Goal: Information Seeking & Learning: Learn about a topic

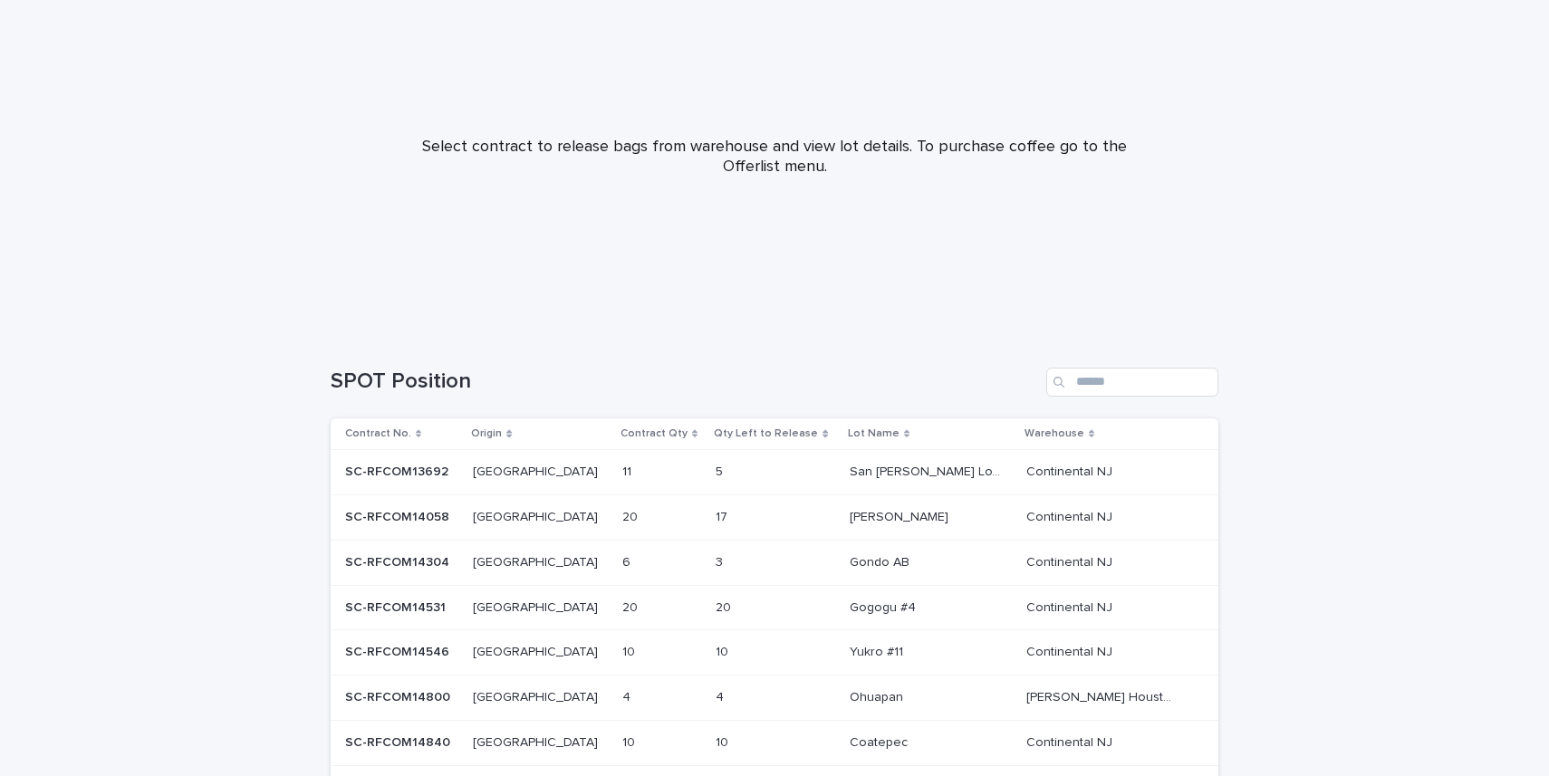
scroll to position [150, 0]
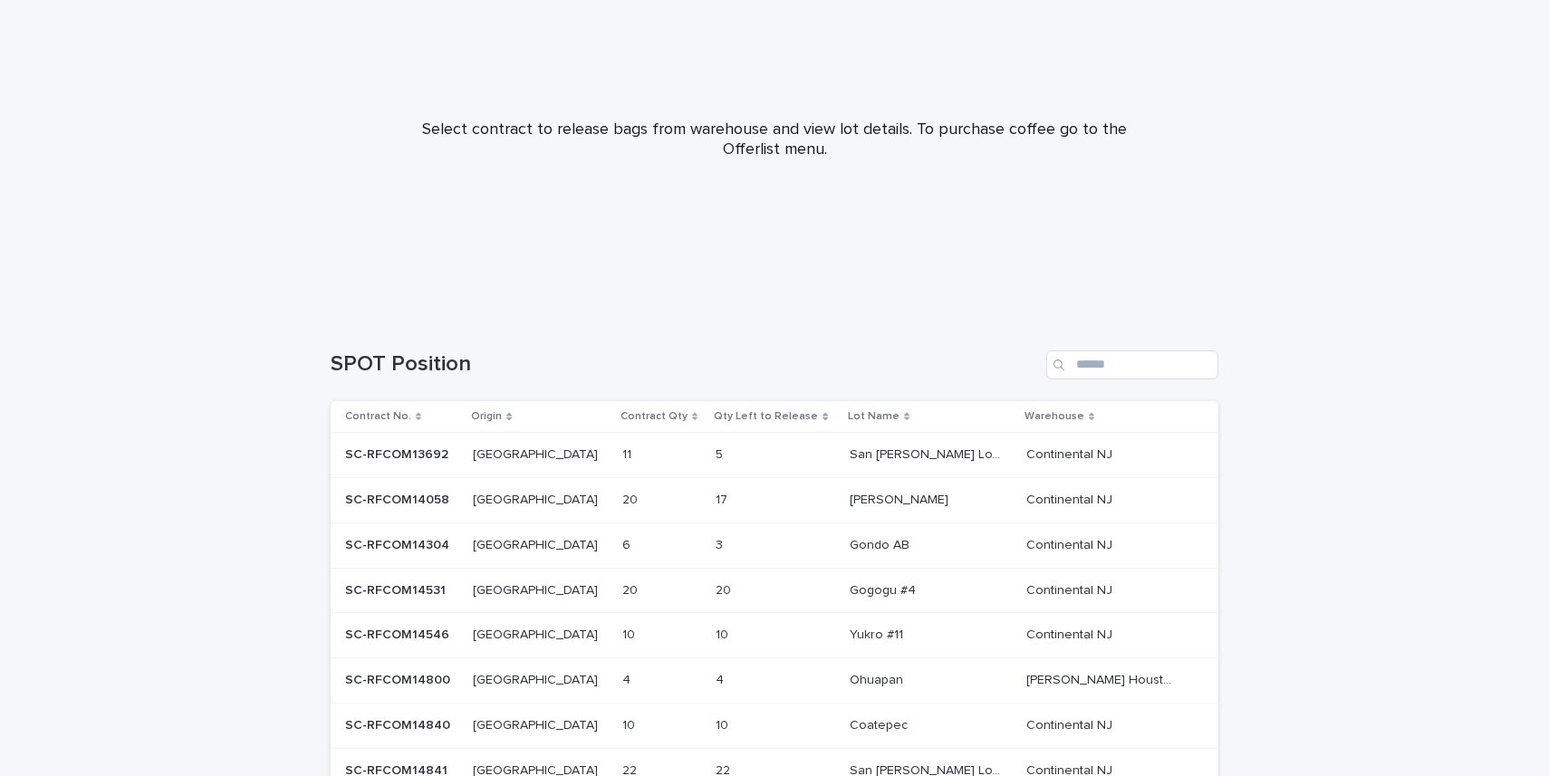
click at [389, 545] on p "SC-RFCOM14304" at bounding box center [399, 544] width 108 height 19
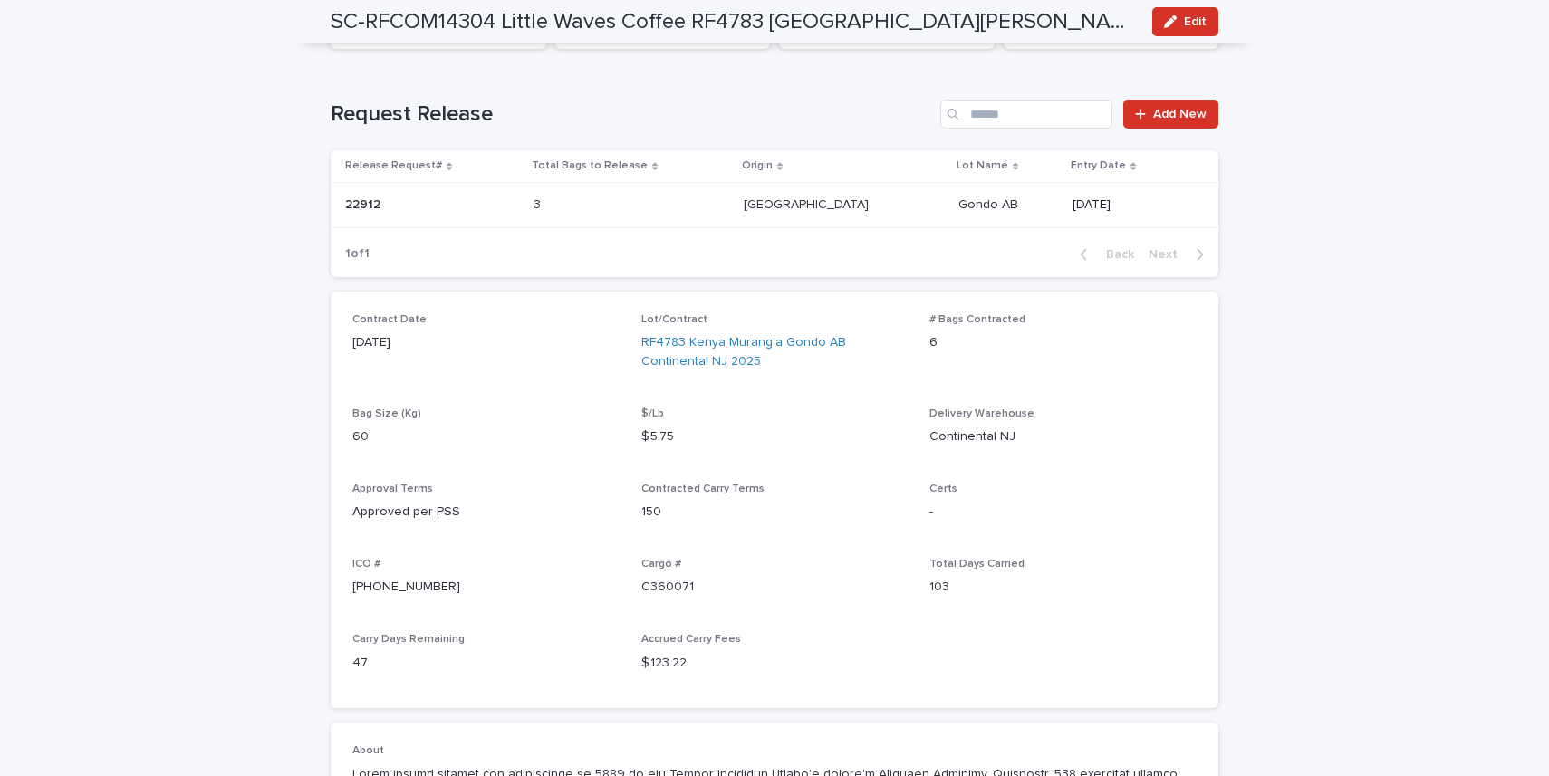
scroll to position [256, 0]
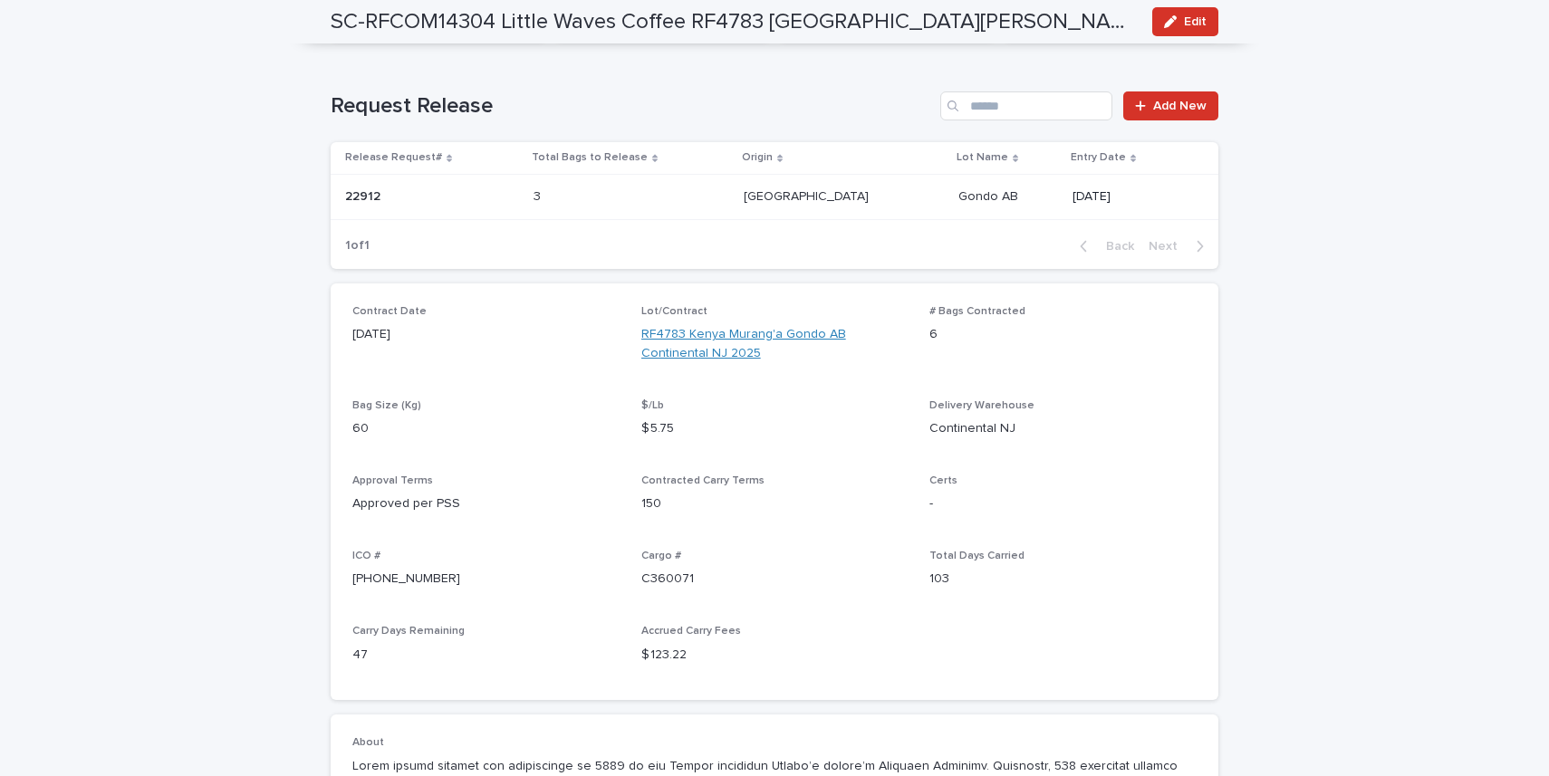
click at [709, 334] on link "RF4783 Kenya Murang'a Gondo AB Continental NJ 2025" at bounding box center [774, 344] width 267 height 38
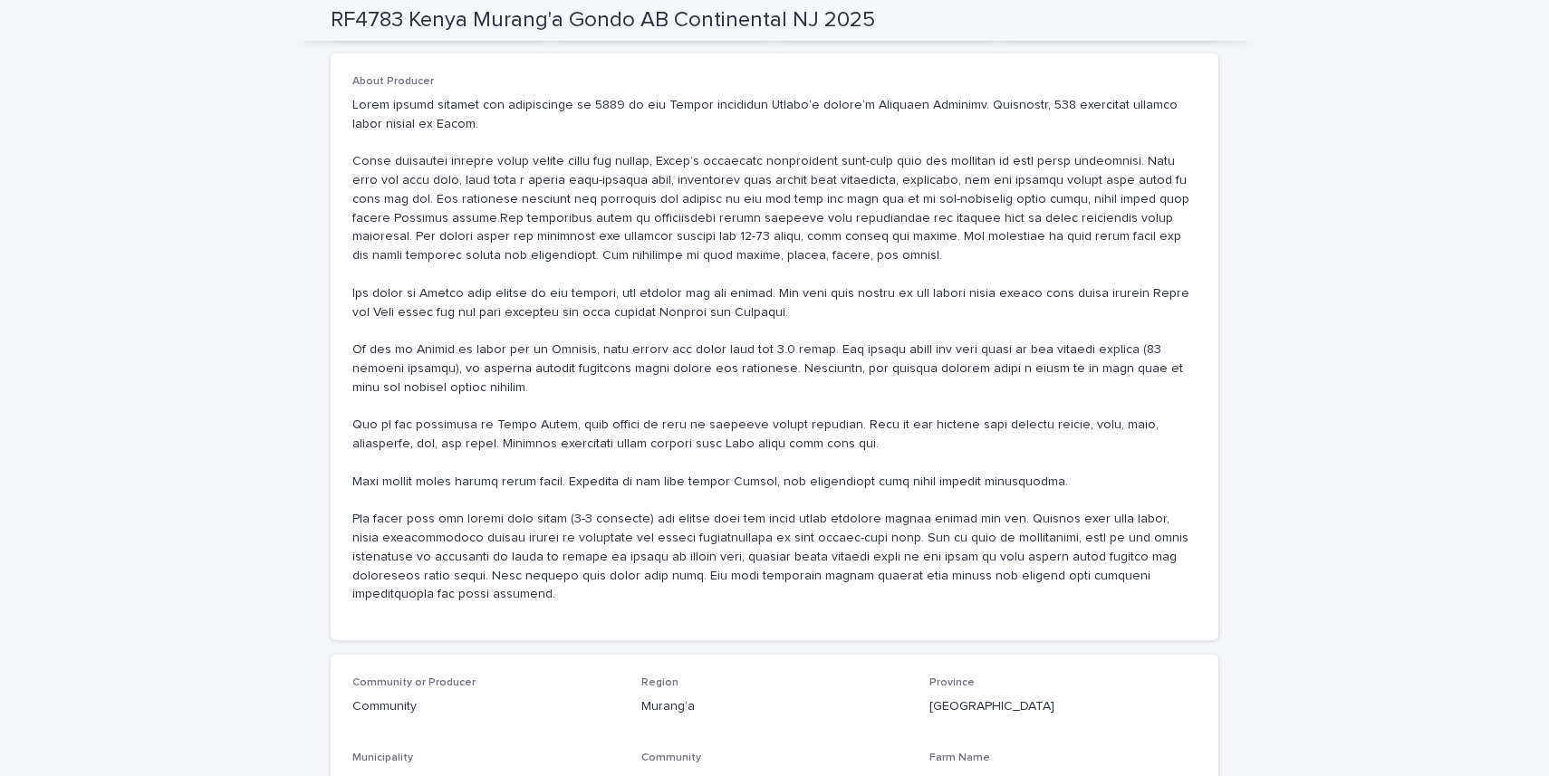
scroll to position [382, 0]
drag, startPoint x: 1157, startPoint y: 511, endPoint x: 342, endPoint y: 97, distance: 913.8
click at [342, 97] on div "About Producer" at bounding box center [775, 347] width 888 height 587
copy p "Lorem ipsumd sitamet con adipiscinge se 1468 do eiu Tempor incididun Utlabo’e d…"
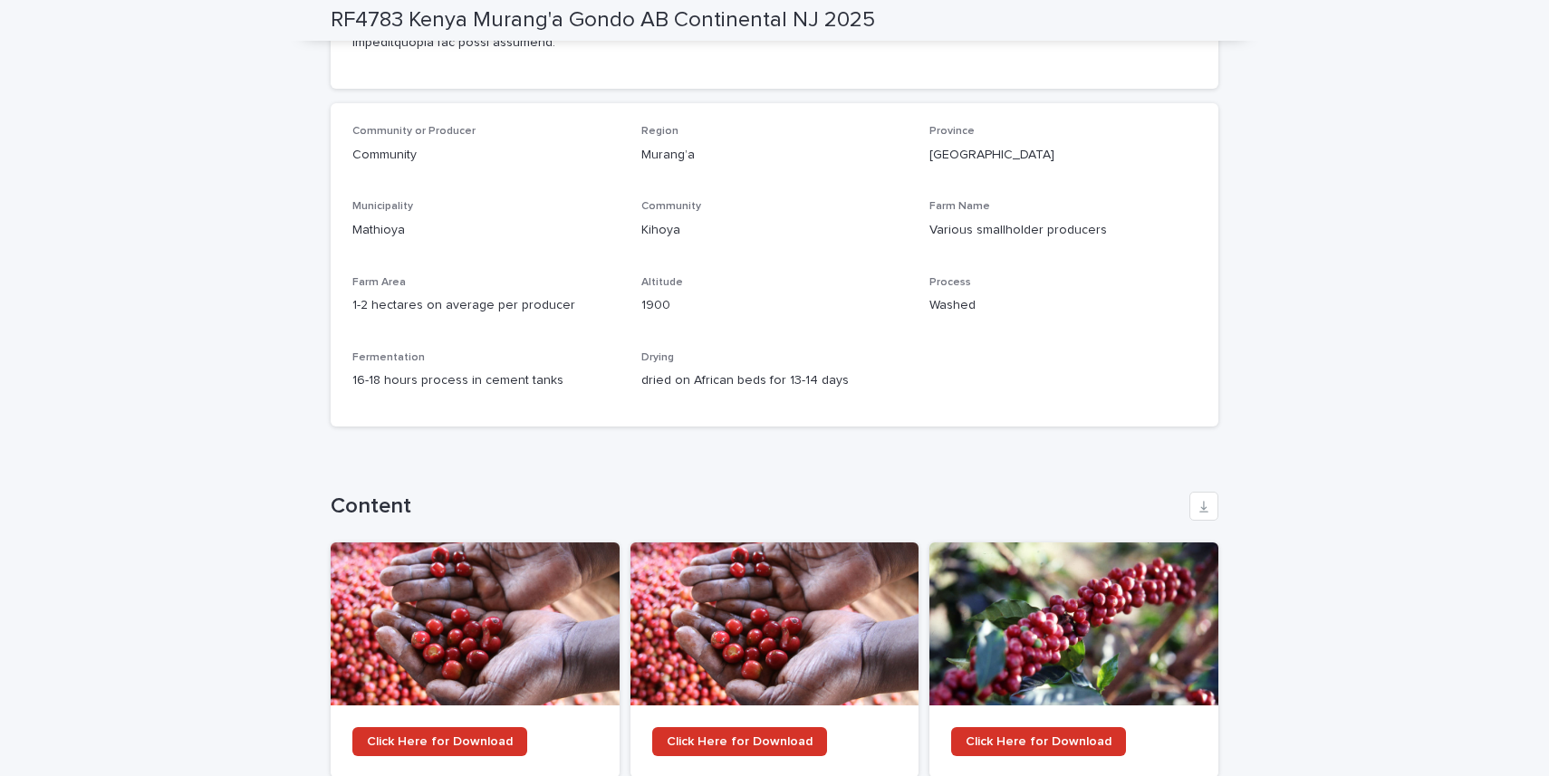
scroll to position [943, 0]
